Goal: Task Accomplishment & Management: Manage account settings

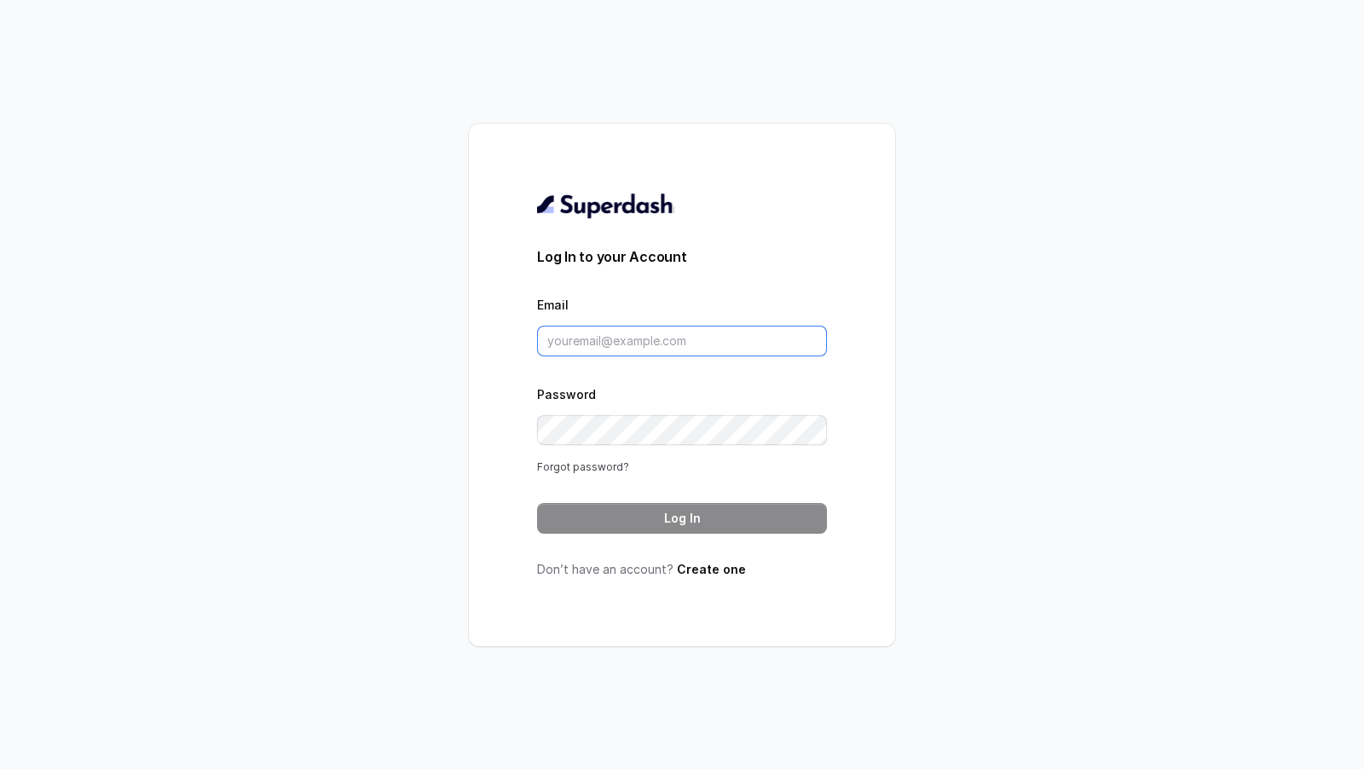
type input "[EMAIL_ADDRESS][DOMAIN_NAME]"
click at [595, 469] on link "Forgot password?" at bounding box center [583, 466] width 92 height 13
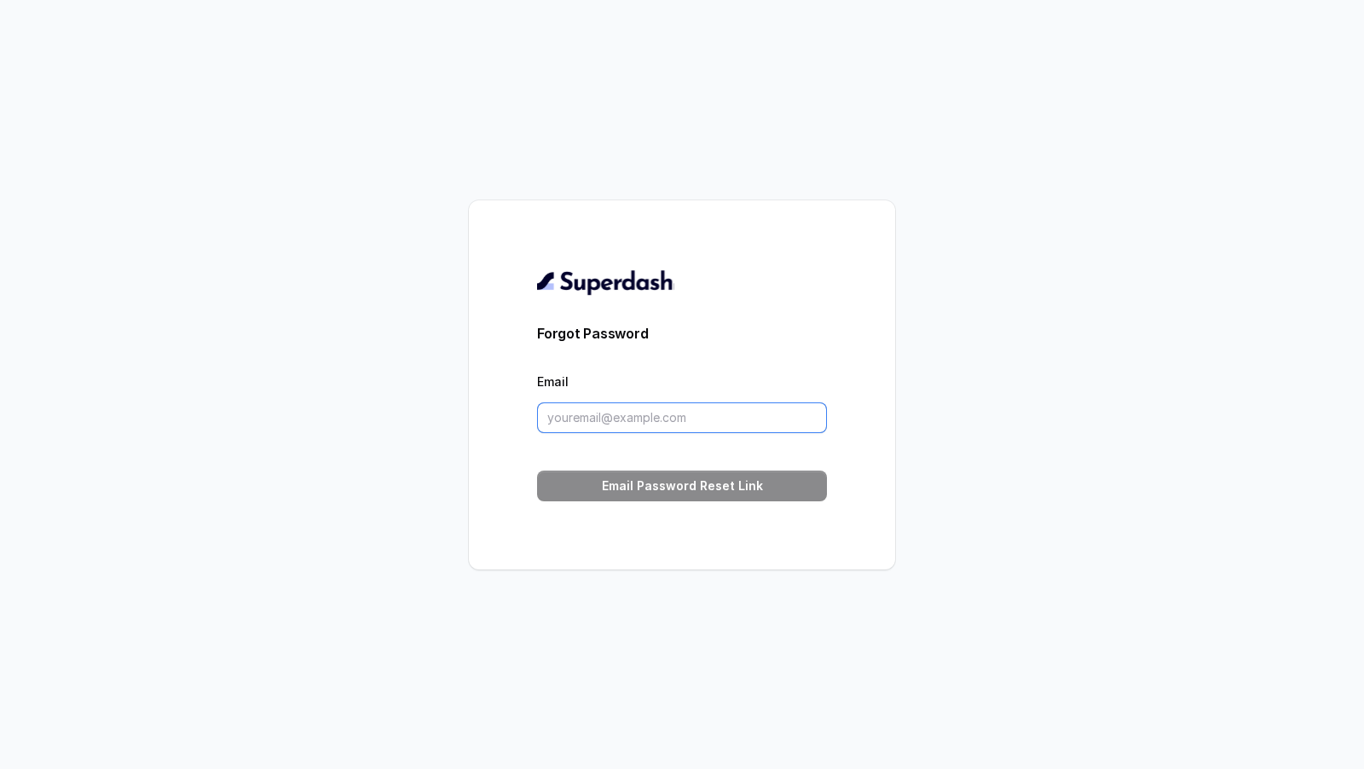
click at [620, 412] on input "Email" at bounding box center [682, 417] width 290 height 31
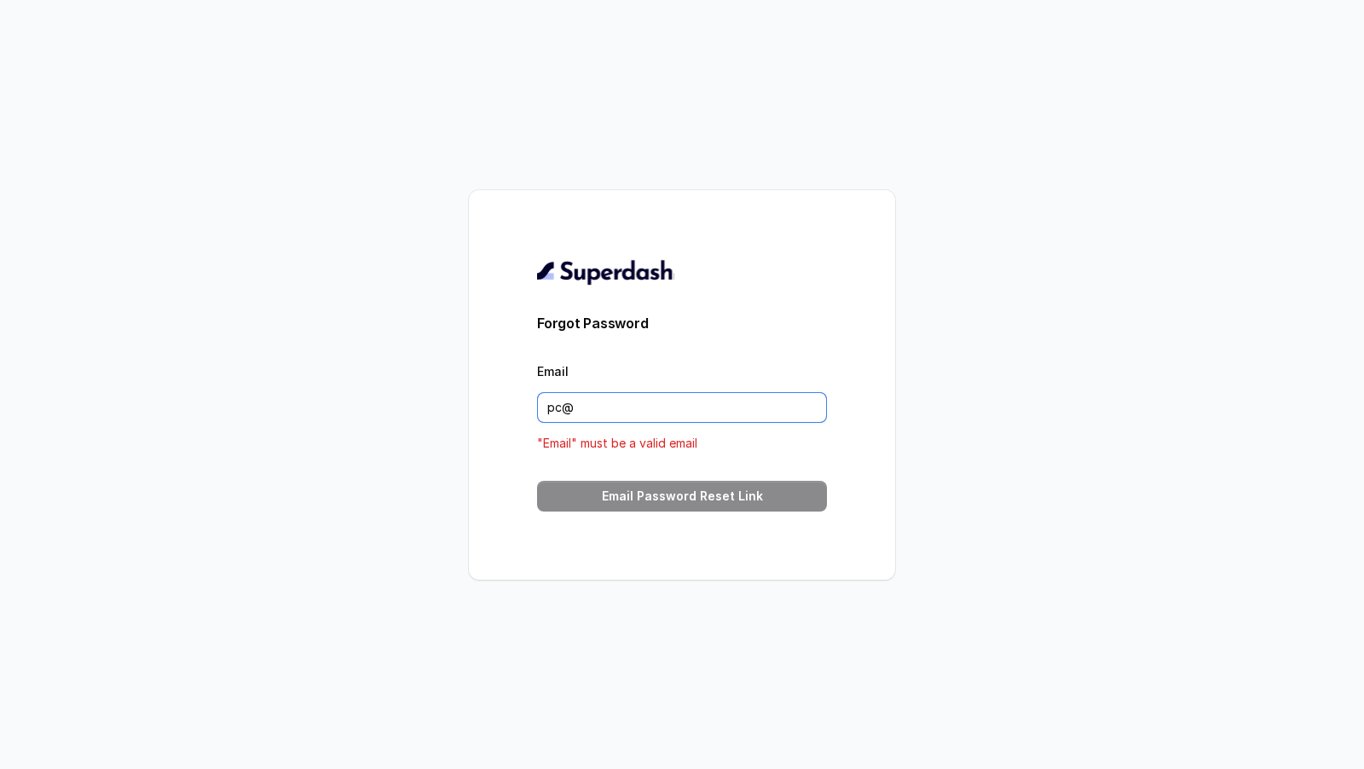
paste input "[URL]"
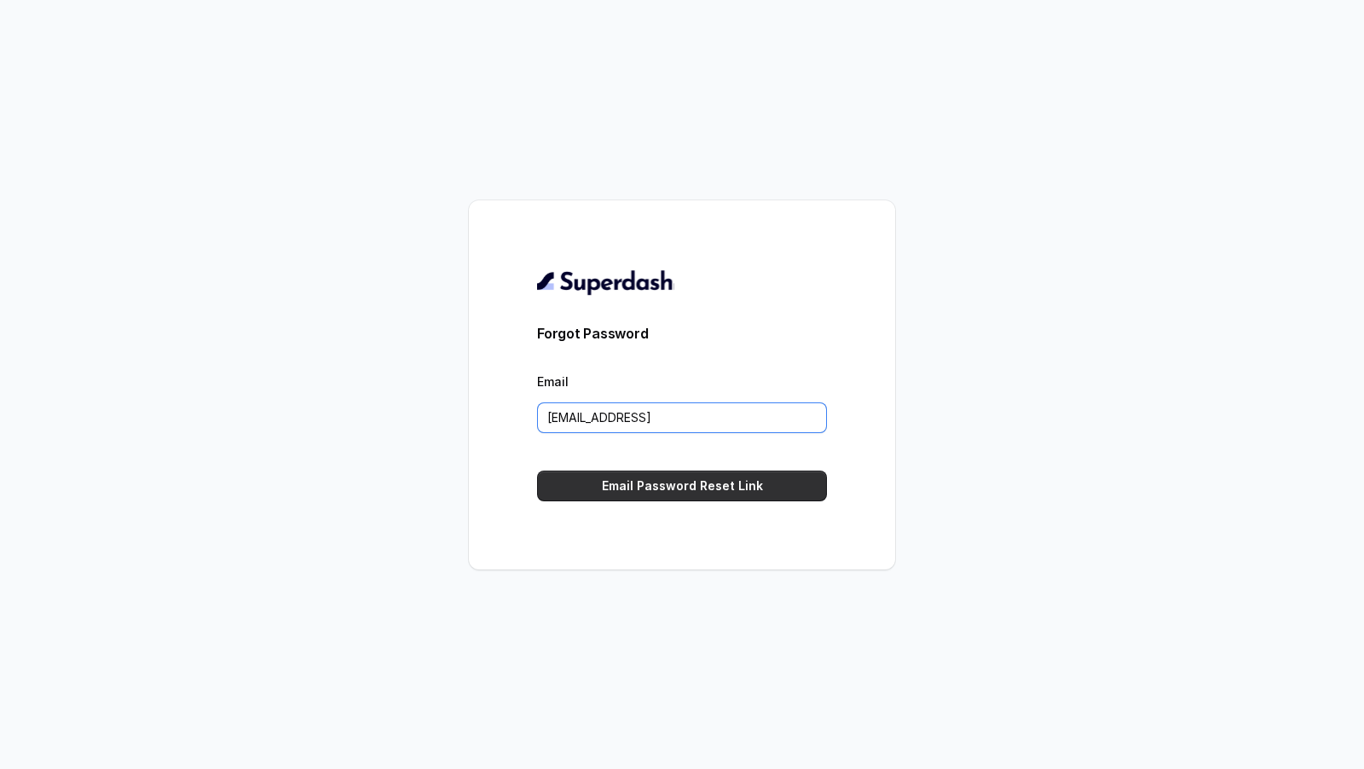
type input "[EMAIL_ADDRESS]"
click at [654, 477] on button "Email Password Reset Link" at bounding box center [682, 485] width 290 height 31
